Goal: Task Accomplishment & Management: Understand process/instructions

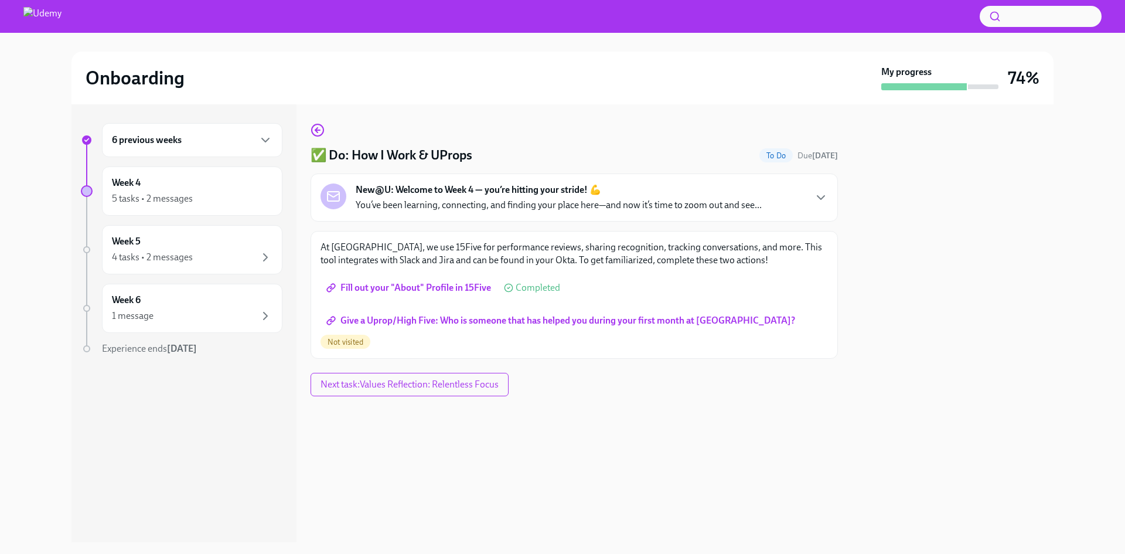
drag, startPoint x: 0, startPoint y: 0, endPoint x: 481, endPoint y: 320, distance: 577.5
click at [481, 320] on span "Give a Uprop/High Five: Who is someone that has helped you during your first mo…" at bounding box center [562, 321] width 466 height 12
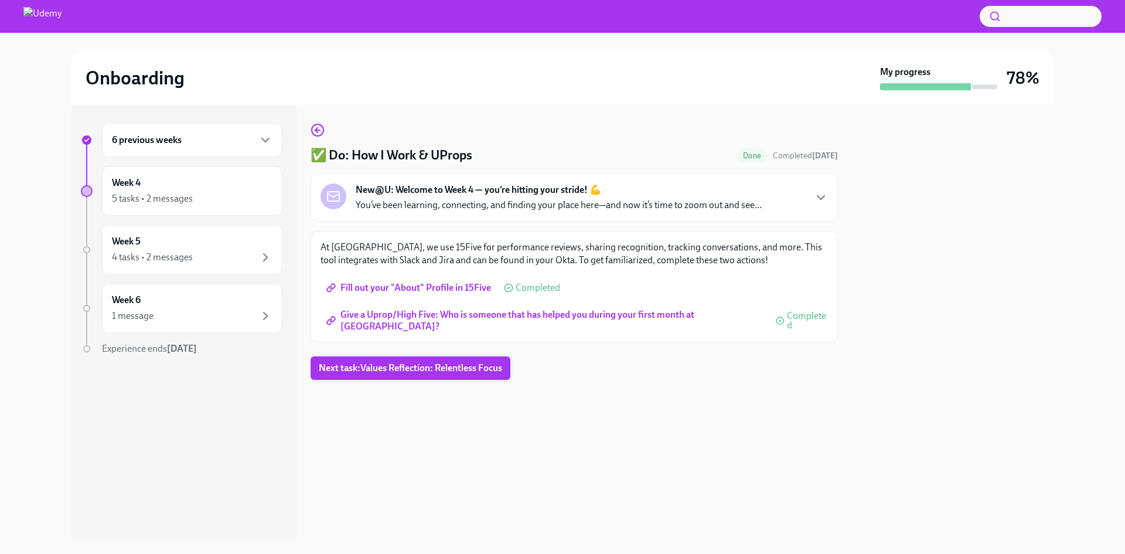
click at [453, 371] on span "Next task : Values Reflection: Relentless Focus" at bounding box center [410, 368] width 183 height 12
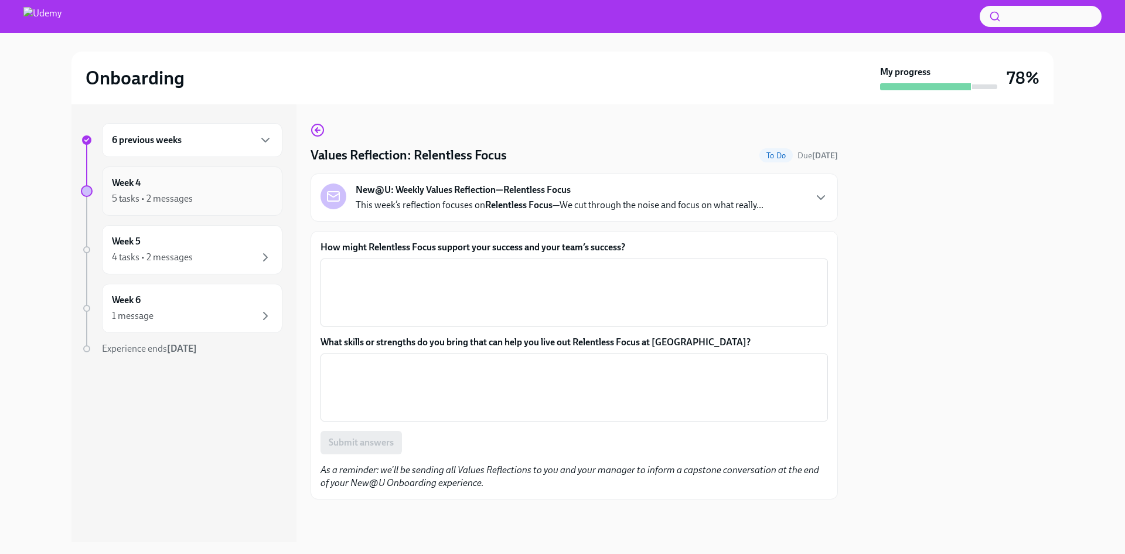
click at [206, 194] on div "5 tasks • 2 messages" at bounding box center [192, 199] width 160 height 14
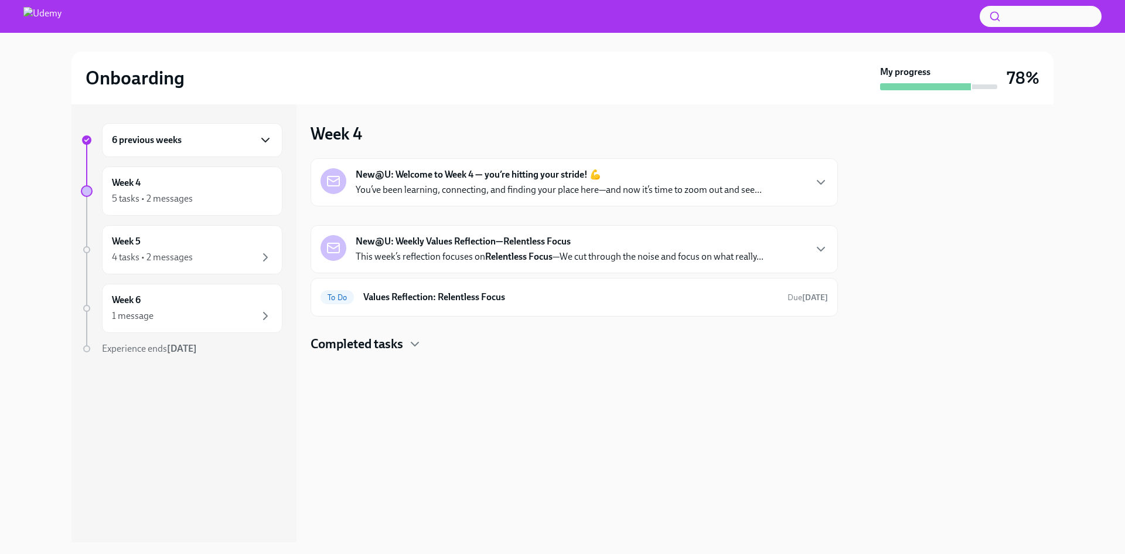
click at [265, 138] on icon "button" at bounding box center [265, 140] width 14 height 14
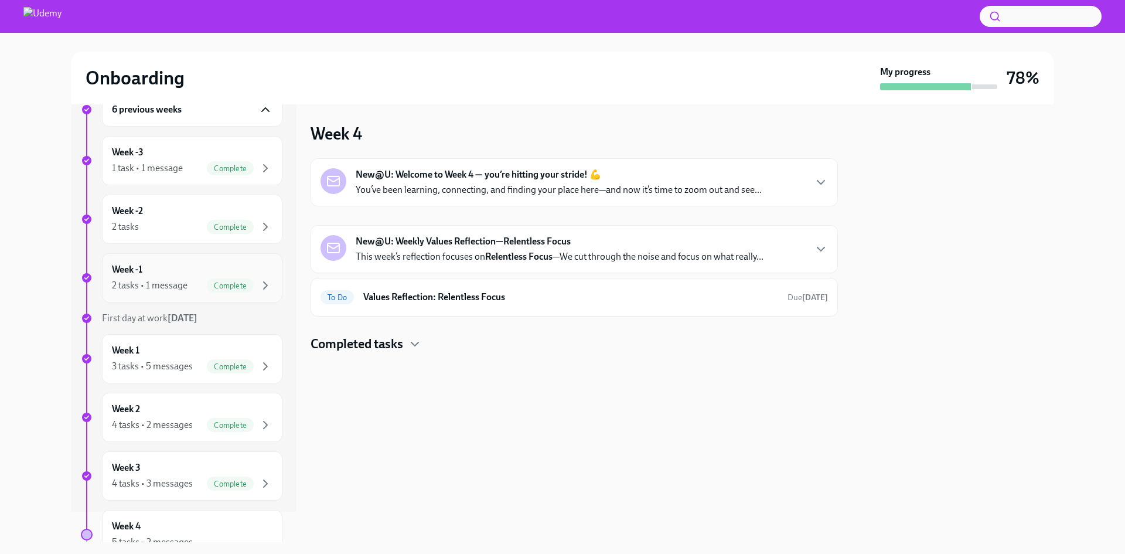
scroll to position [59, 0]
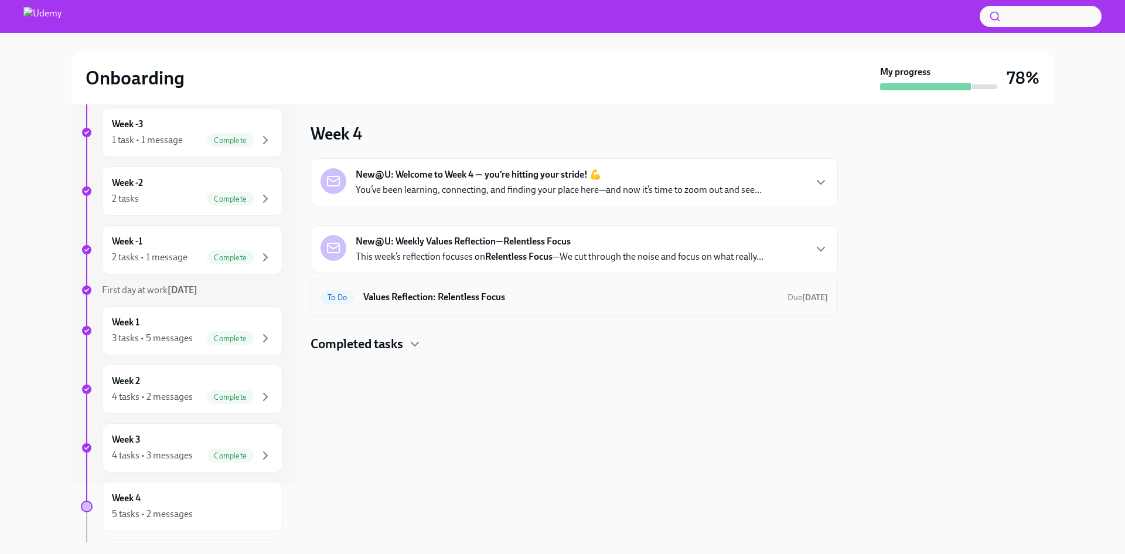
click at [418, 295] on h6 "Values Reflection: Relentless Focus" at bounding box center [570, 297] width 415 height 13
